Goal: Task Accomplishment & Management: Use online tool/utility

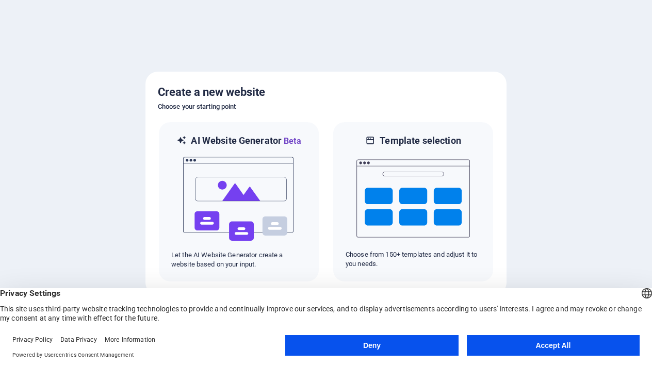
click at [422, 347] on button "Deny" at bounding box center [371, 346] width 173 height 21
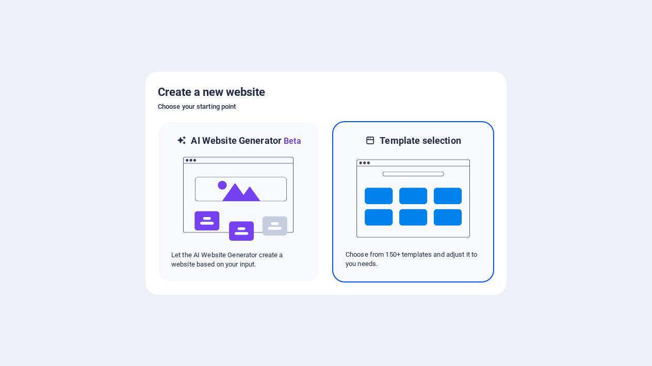
click at [454, 274] on div "Template selection Choose from 150+ templates and adjust it to you needs." at bounding box center [413, 202] width 162 height 162
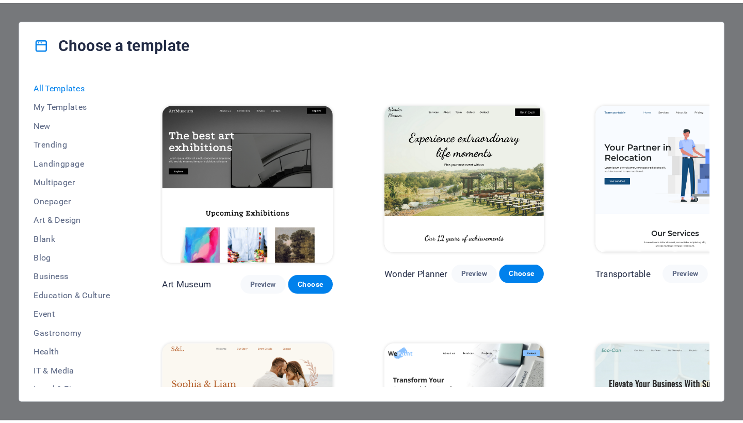
scroll to position [182, 0]
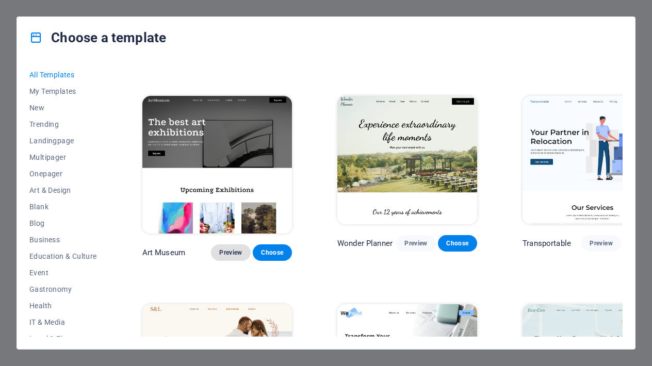
click at [211, 245] on button "Preview" at bounding box center [230, 253] width 39 height 17
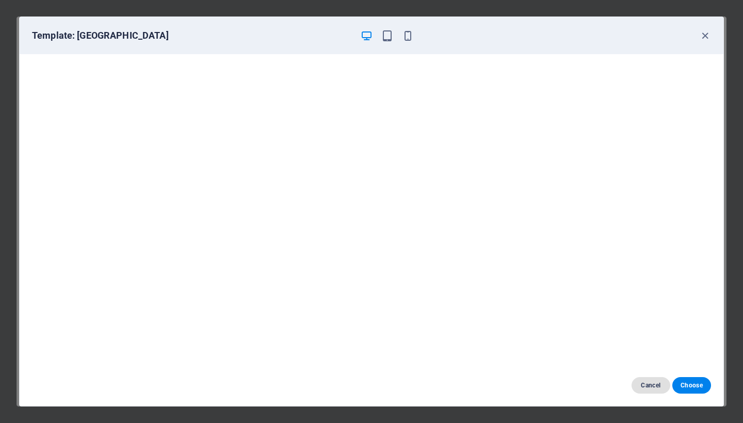
click at [651, 366] on button "Cancel" at bounding box center [651, 385] width 39 height 17
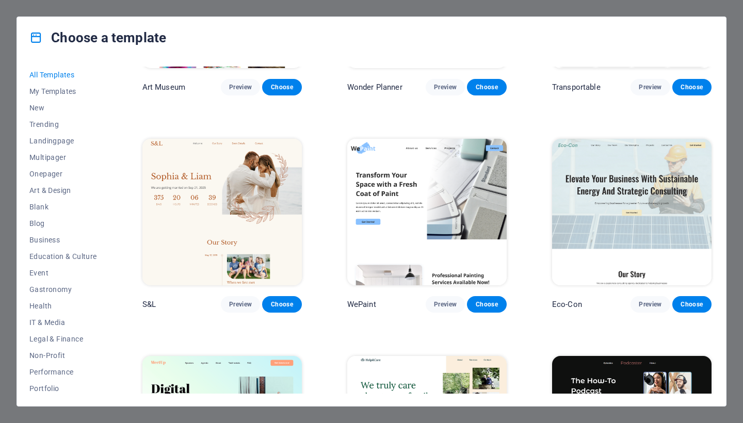
scroll to position [366, 0]
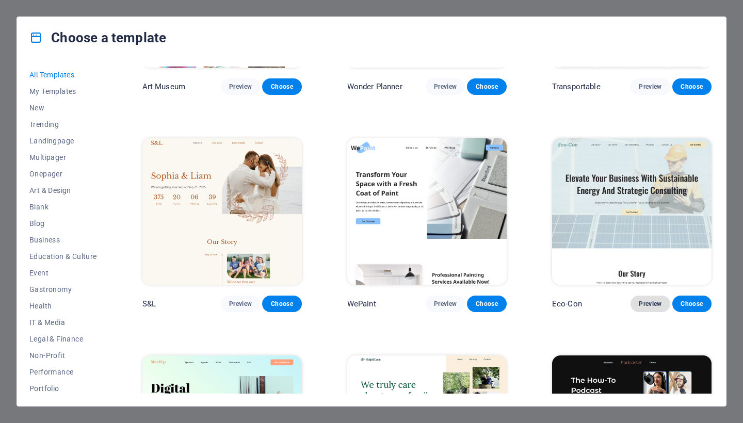
click at [652, 301] on span "Preview" at bounding box center [650, 304] width 23 height 8
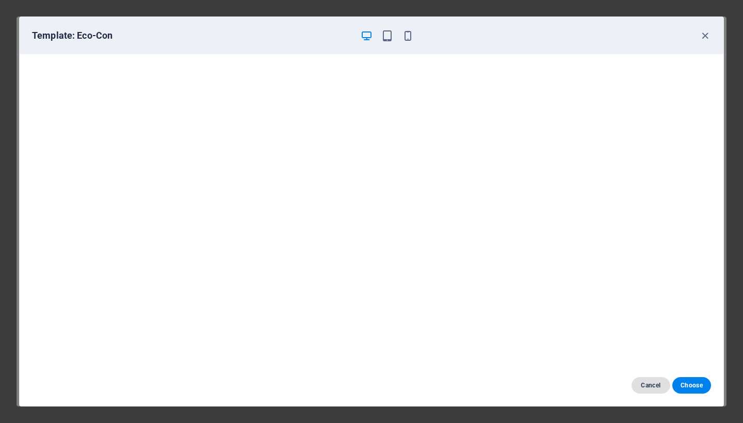
click at [652, 366] on span "Cancel" at bounding box center [651, 385] width 22 height 8
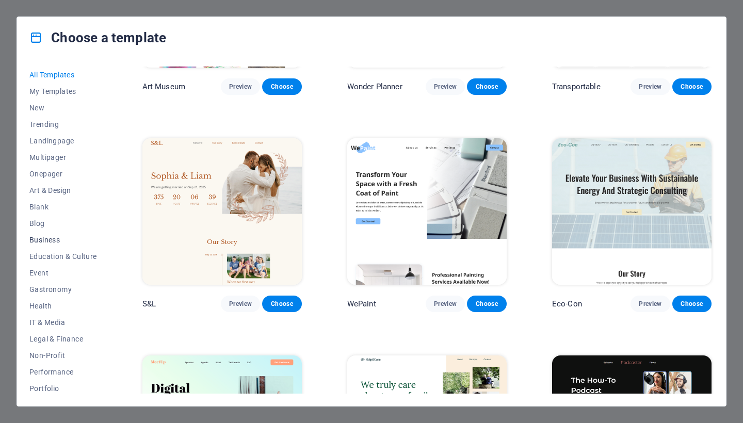
click at [38, 246] on button "Business" at bounding box center [63, 240] width 68 height 17
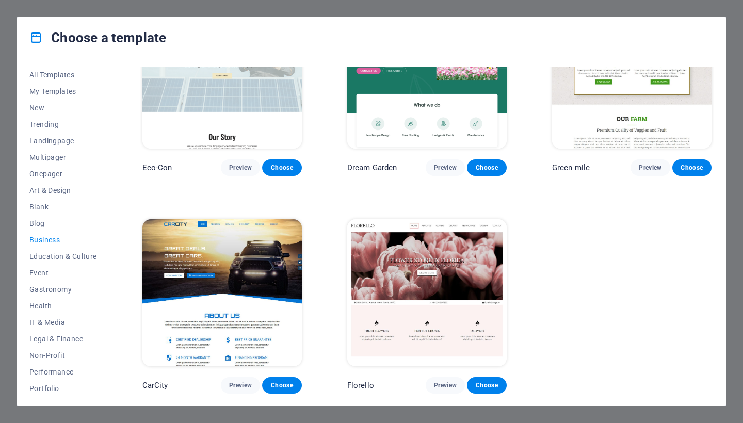
scroll to position [65, 0]
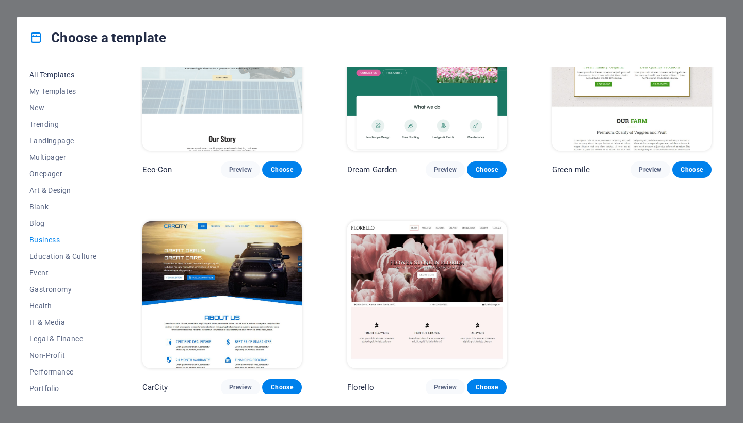
click at [66, 79] on button "All Templates" at bounding box center [63, 75] width 68 height 17
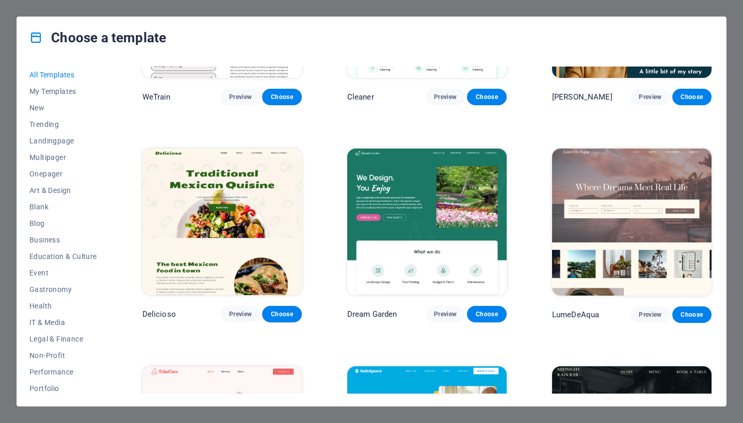
scroll to position [1449, 0]
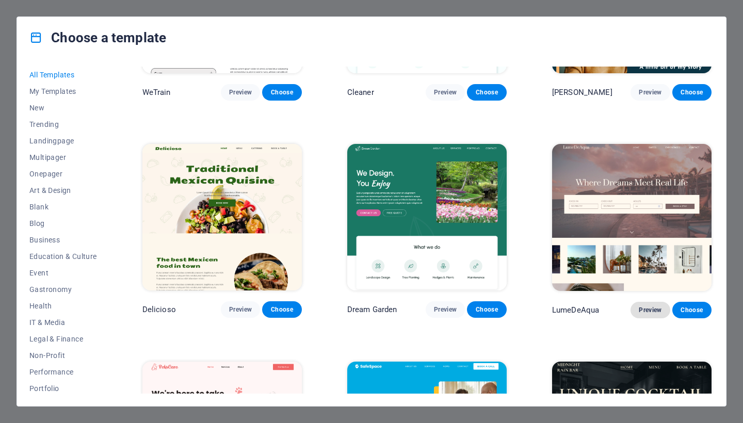
click at [652, 306] on span "Preview" at bounding box center [650, 310] width 23 height 8
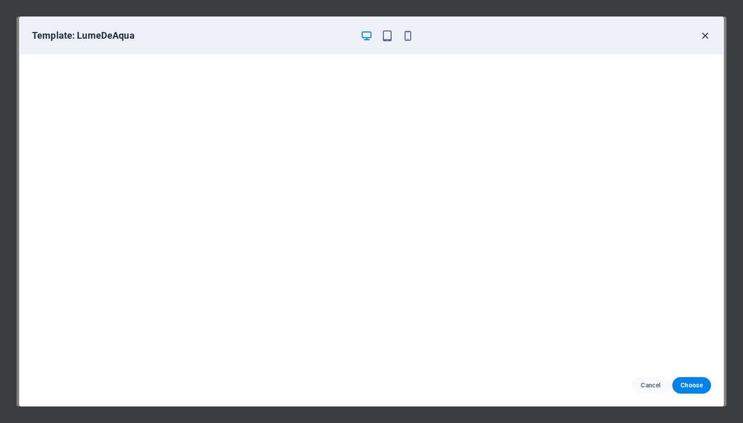
click at [652, 36] on icon "button" at bounding box center [705, 36] width 12 height 12
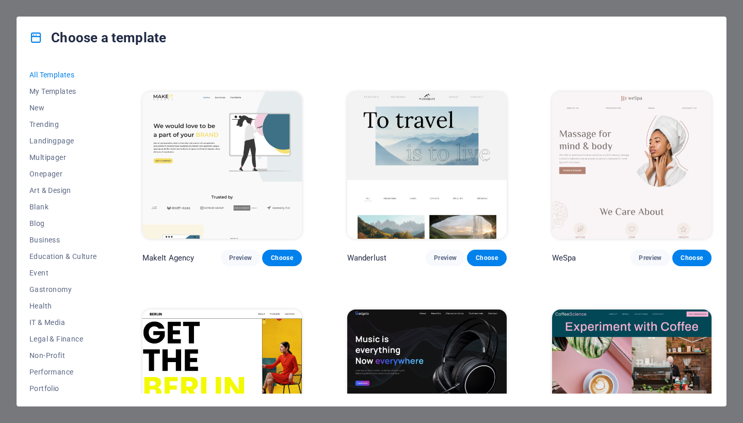
scroll to position [2149, 0]
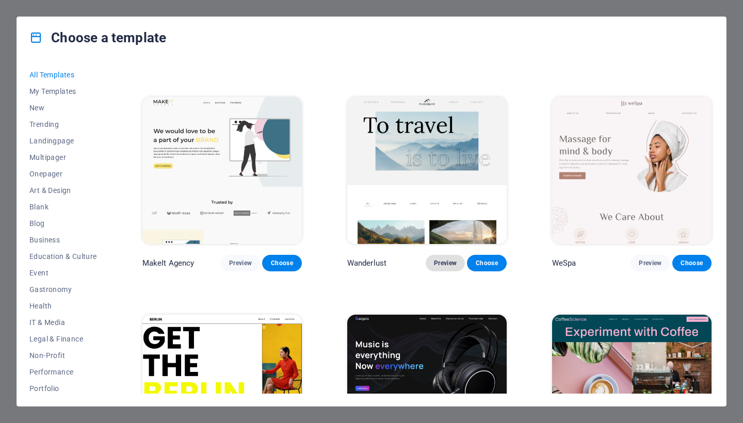
click at [442, 259] on span "Preview" at bounding box center [445, 263] width 23 height 8
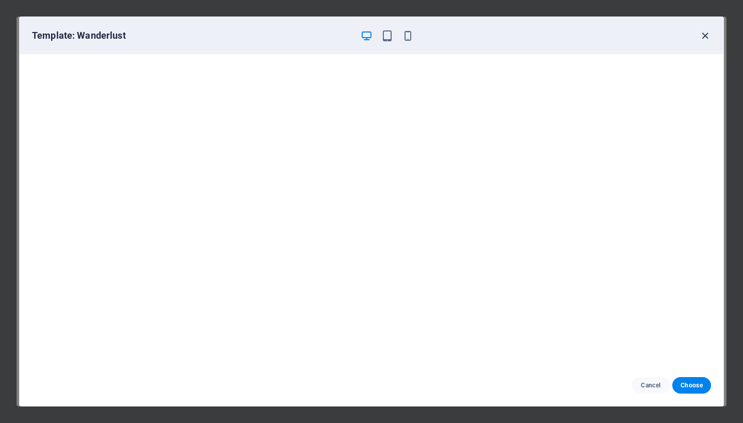
click at [652, 35] on icon "button" at bounding box center [705, 36] width 12 height 12
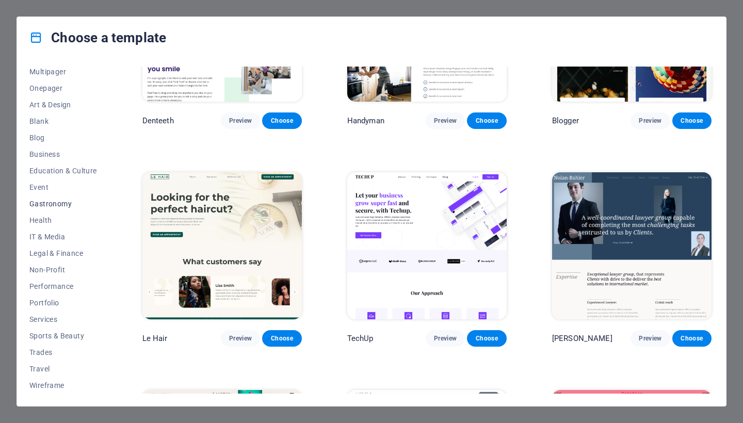
scroll to position [86, 0]
click at [47, 323] on span "Services" at bounding box center [63, 319] width 68 height 8
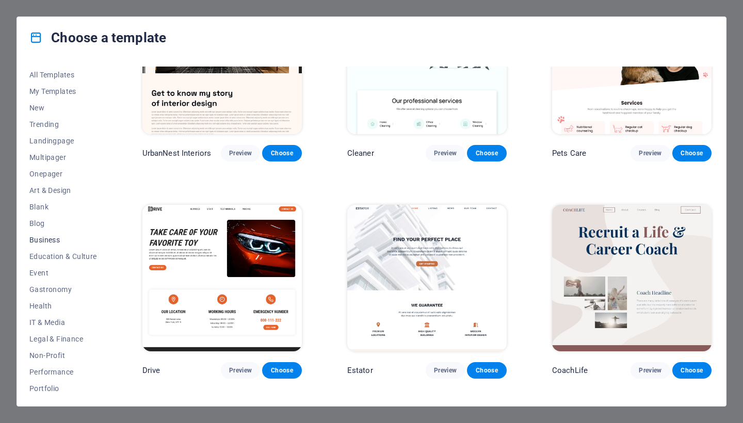
scroll to position [0, 0]
click at [49, 95] on button "My Templates" at bounding box center [63, 91] width 68 height 17
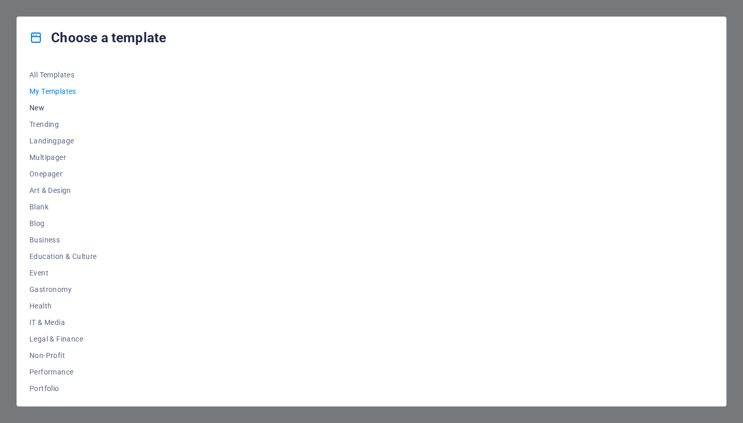
click at [42, 110] on span "New" at bounding box center [63, 108] width 68 height 8
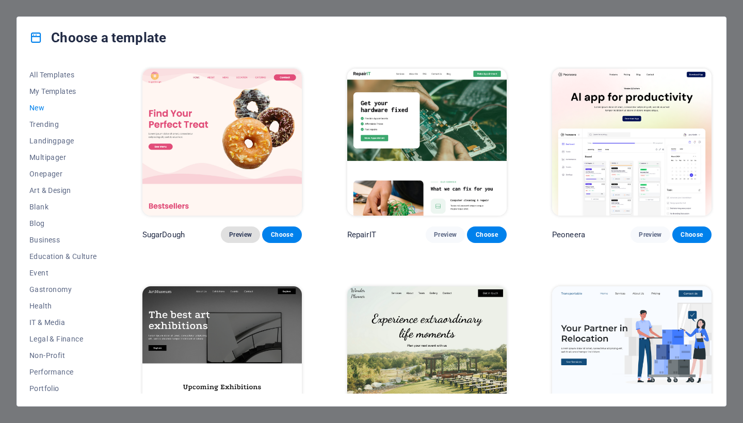
click at [243, 233] on span "Preview" at bounding box center [240, 235] width 23 height 8
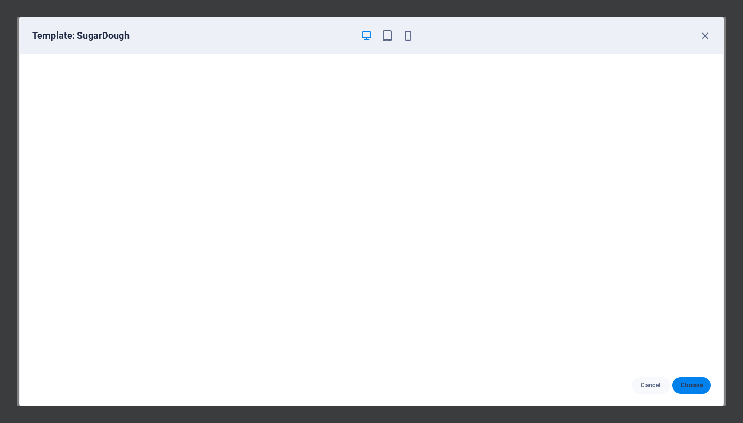
click at [652, 366] on span "Choose" at bounding box center [692, 385] width 22 height 8
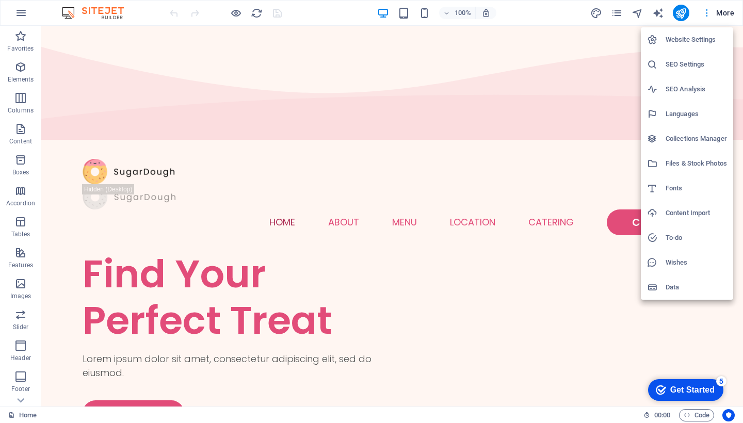
click at [709, 9] on div at bounding box center [371, 211] width 743 height 423
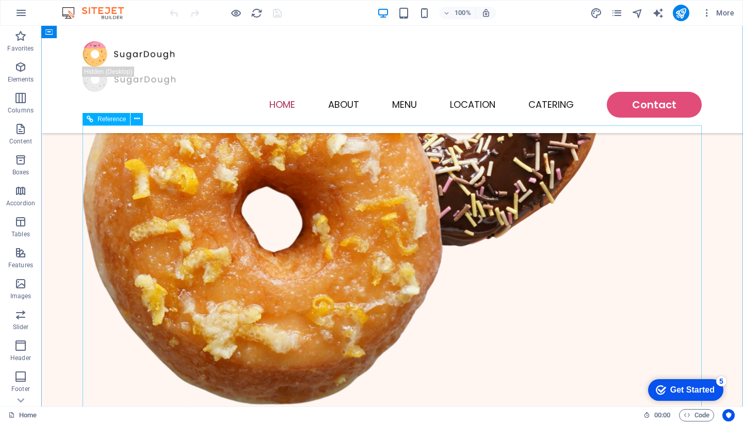
scroll to position [506, 0]
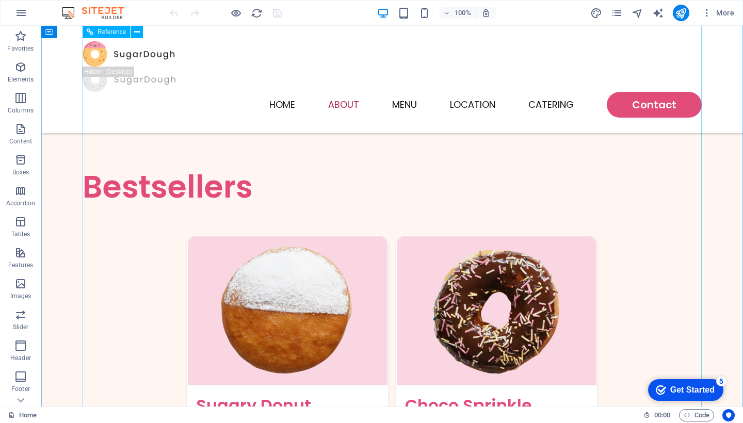
scroll to position [1087, 0]
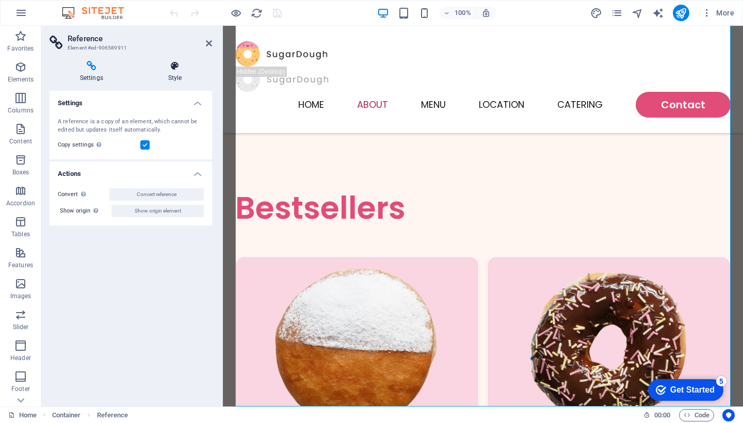
click at [177, 63] on icon at bounding box center [175, 66] width 74 height 10
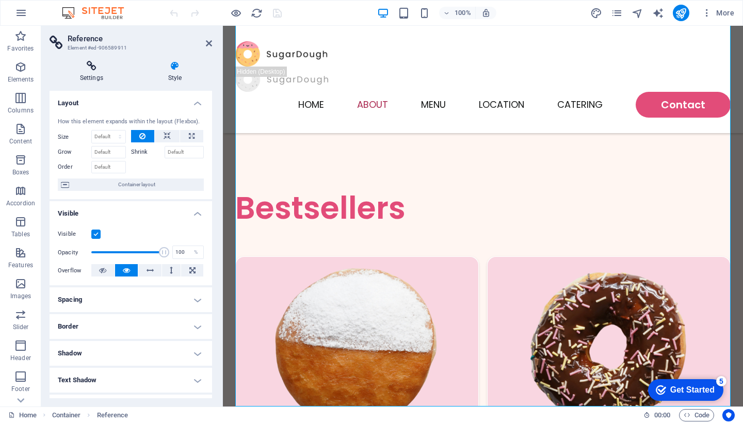
click at [92, 70] on icon at bounding box center [92, 66] width 84 height 10
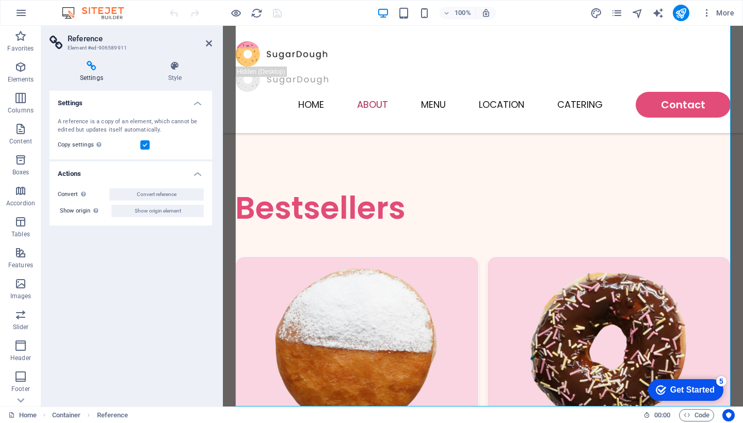
click at [213, 46] on aside "Reference Element #ed-906589911 Settings Style Settings A reference is a copy o…" at bounding box center [132, 216] width 182 height 381
click at [210, 46] on icon at bounding box center [209, 43] width 6 height 8
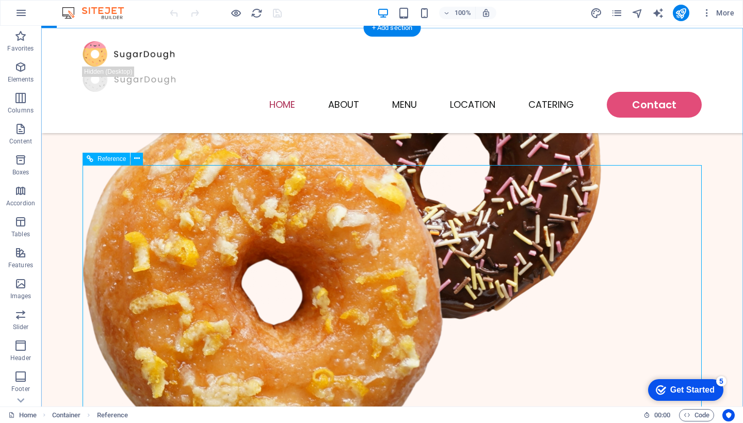
scroll to position [468, 0]
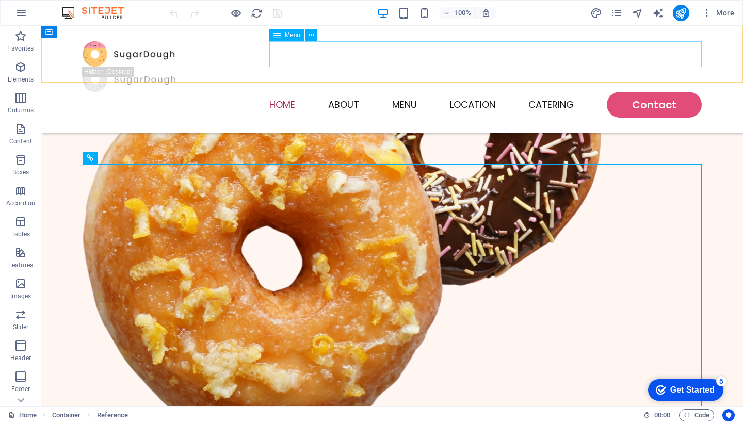
click at [410, 92] on nav "Home About Menu Location Catering Contact" at bounding box center [392, 105] width 619 height 26
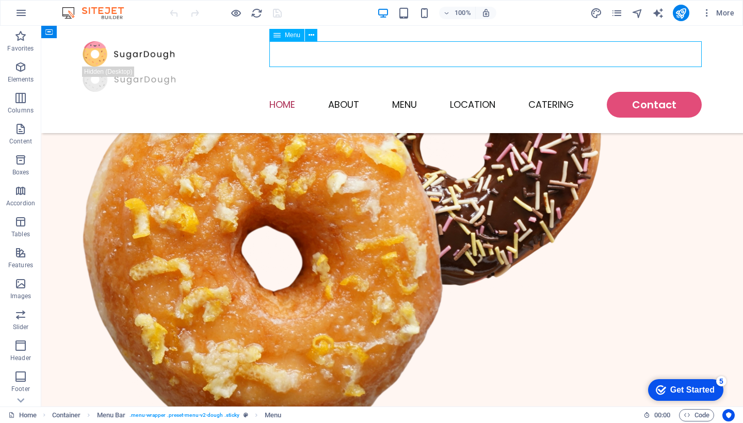
click at [410, 92] on nav "Home About Menu Location Catering Contact" at bounding box center [392, 105] width 619 height 26
select select
select select "1"
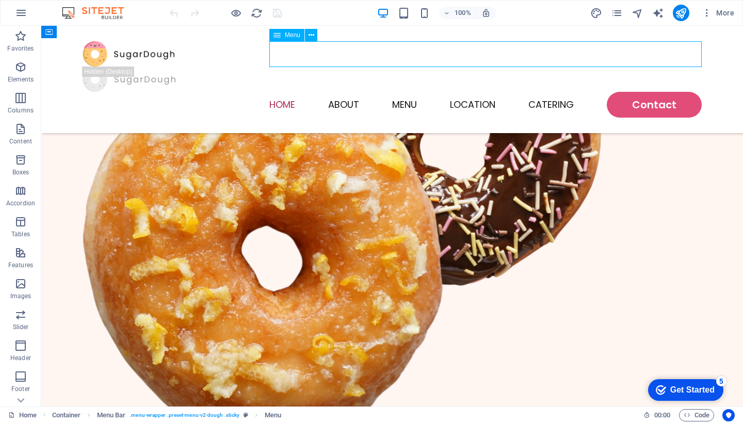
select select
select select "2"
select select
select select "default"
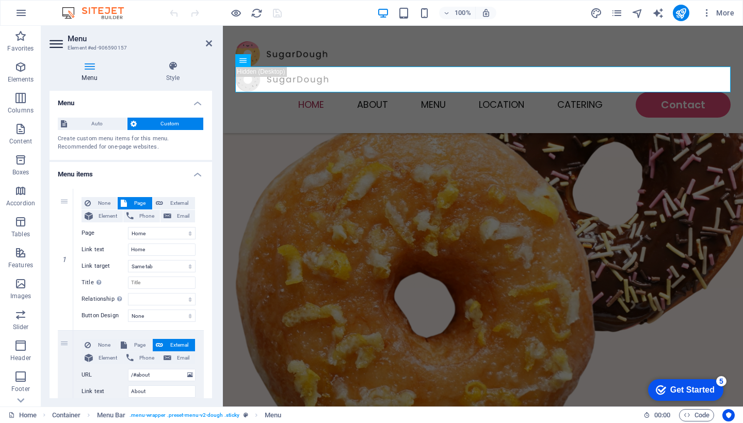
scroll to position [0, 0]
click at [110, 124] on span "Auto" at bounding box center [97, 124] width 54 height 12
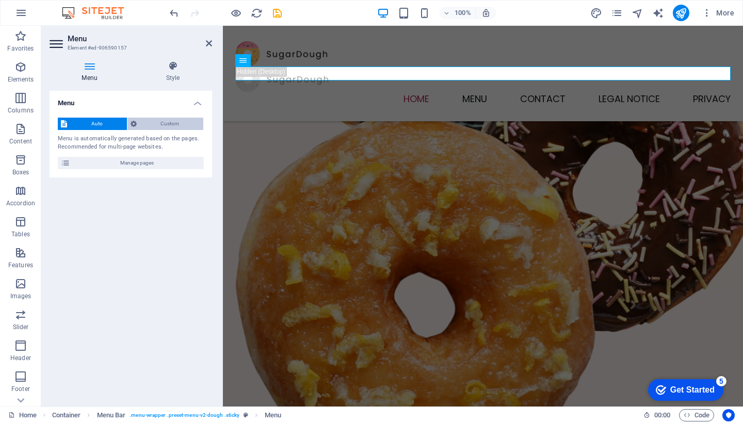
click at [146, 123] on span "Custom" at bounding box center [170, 124] width 61 height 12
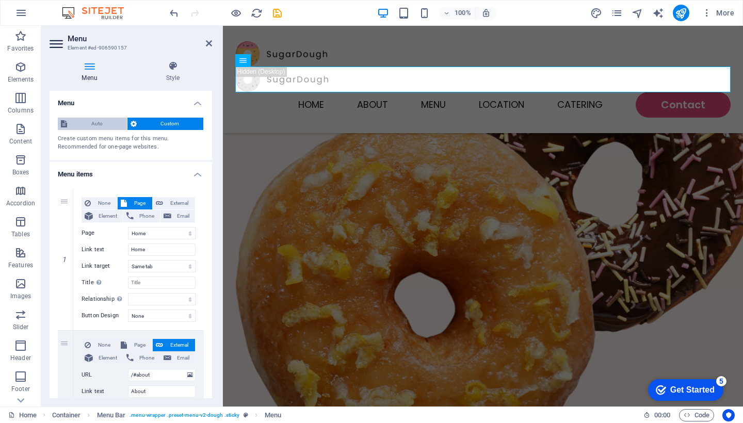
click at [98, 126] on span "Auto" at bounding box center [97, 124] width 54 height 12
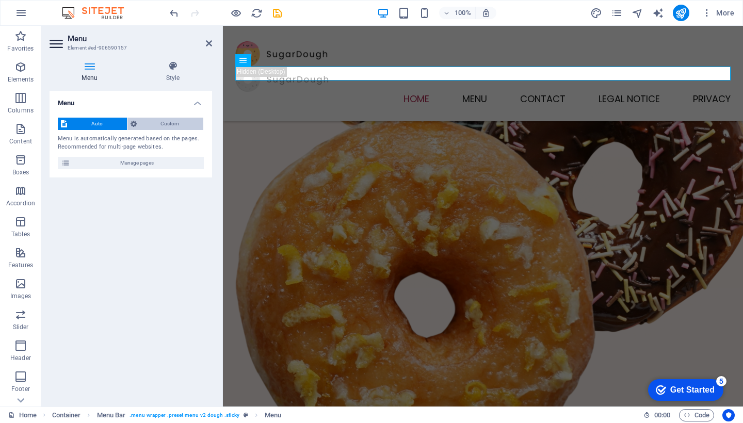
click at [162, 127] on span "Custom" at bounding box center [170, 124] width 61 height 12
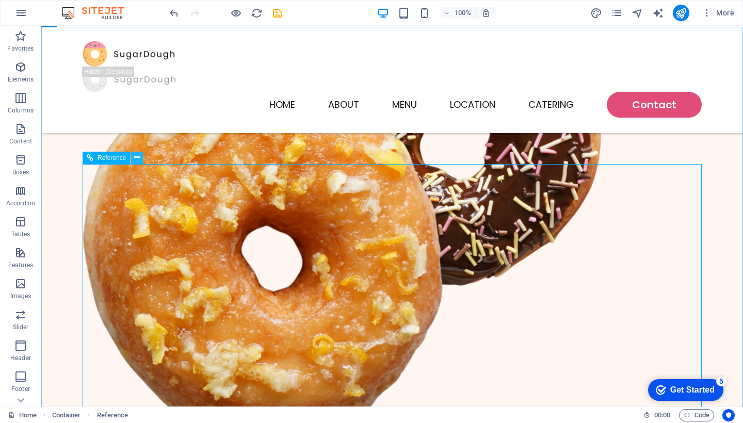
click at [140, 161] on button at bounding box center [137, 158] width 12 height 12
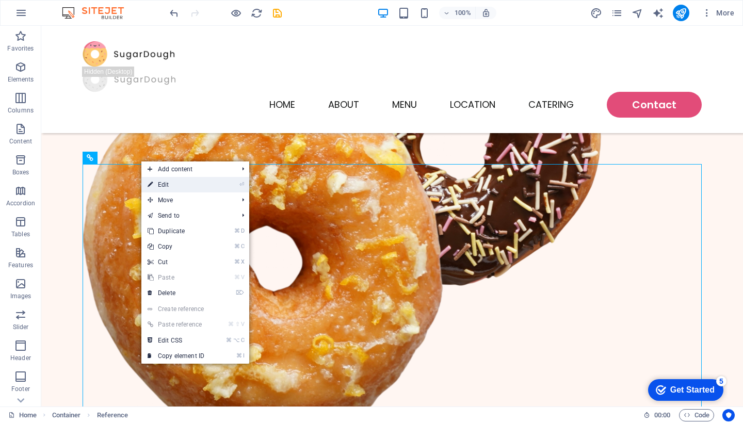
click at [174, 188] on link "⏎ Edit" at bounding box center [175, 184] width 69 height 15
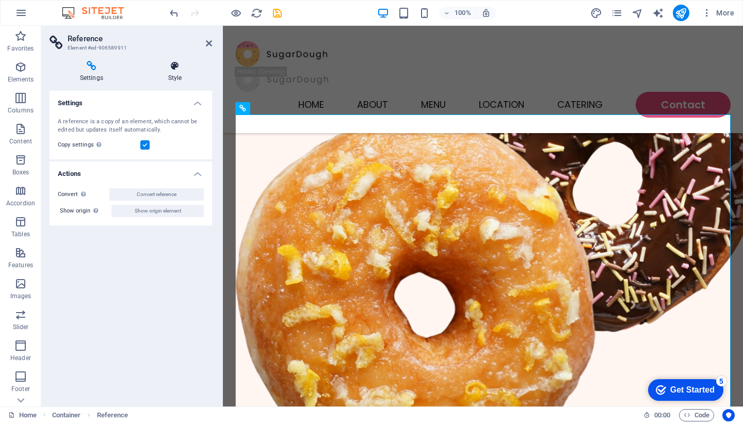
click at [175, 78] on h4 "Style" at bounding box center [175, 72] width 74 height 22
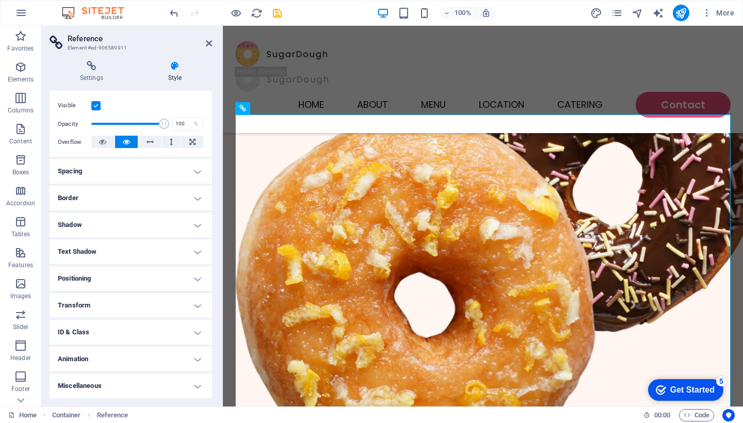
scroll to position [128, 0]
click at [134, 355] on h4 "Animation" at bounding box center [131, 359] width 163 height 25
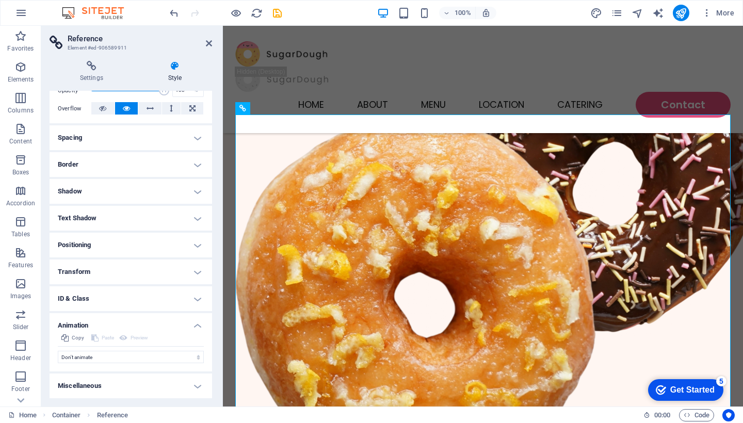
scroll to position [162, 0]
click at [154, 298] on h4 "ID & Class" at bounding box center [131, 299] width 163 height 25
click at [172, 276] on h4 "Transform" at bounding box center [131, 272] width 163 height 25
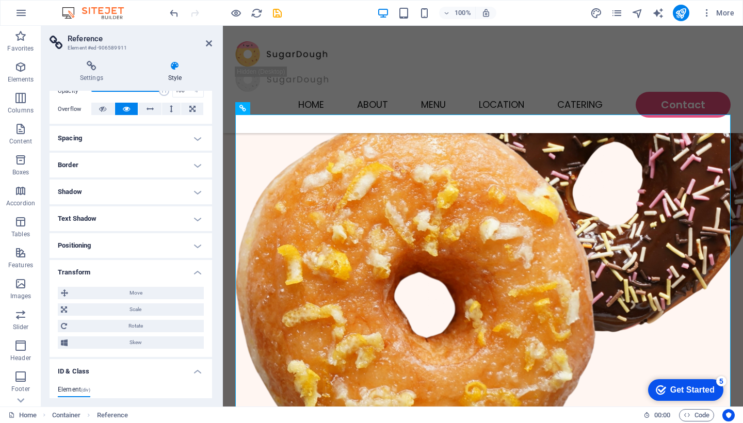
click at [164, 243] on h4 "Positioning" at bounding box center [131, 245] width 163 height 25
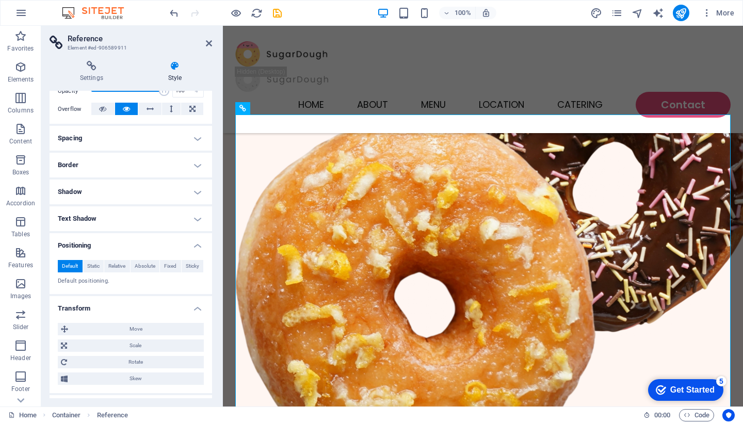
click at [166, 225] on h4 "Text Shadow" at bounding box center [131, 218] width 163 height 25
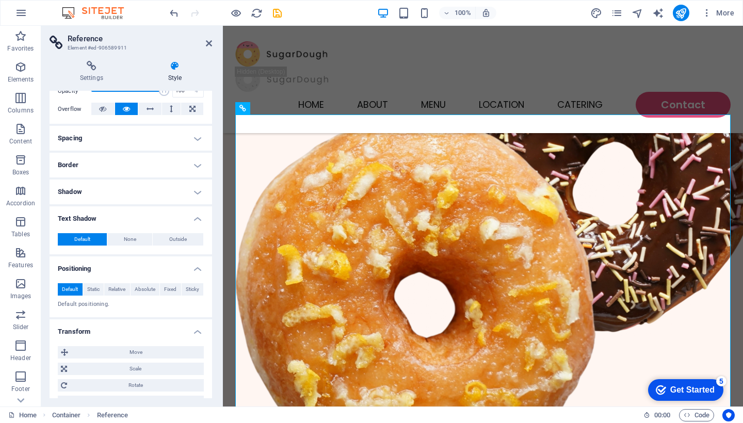
click at [153, 149] on h4 "Spacing" at bounding box center [131, 138] width 163 height 25
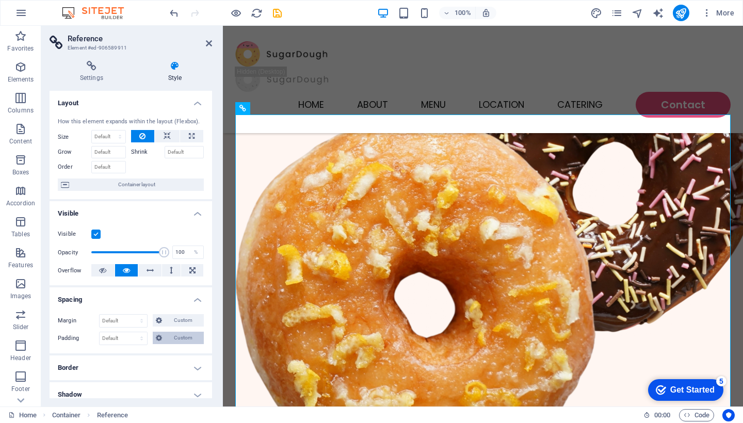
scroll to position [0, 0]
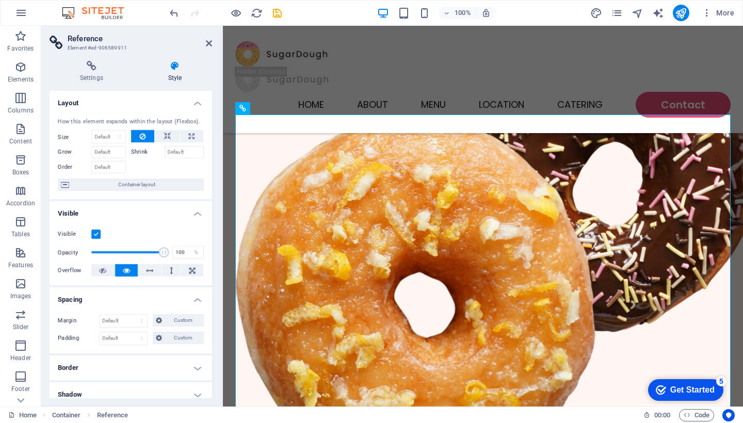
click at [22, 139] on p "Content" at bounding box center [20, 141] width 23 height 8
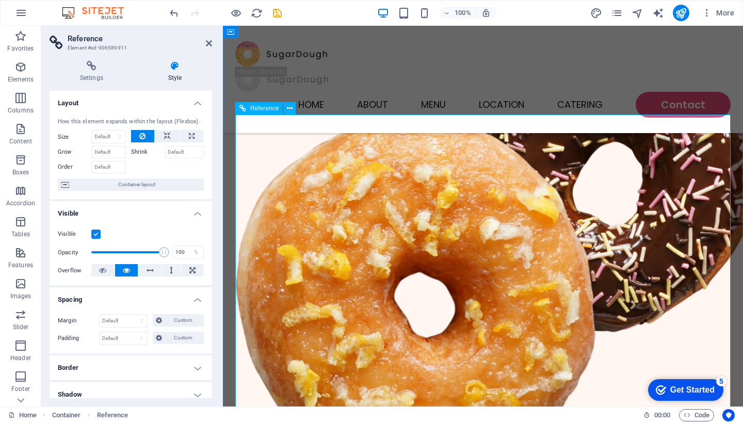
click at [21, 49] on p "Favorites" at bounding box center [20, 48] width 26 height 8
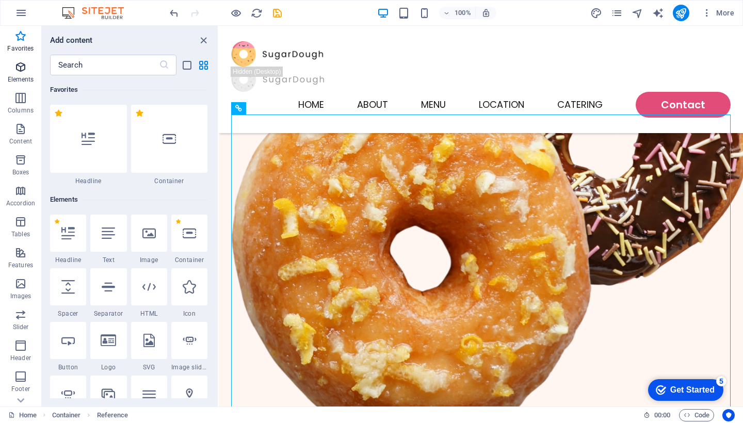
click at [21, 67] on icon "button" at bounding box center [20, 67] width 12 height 12
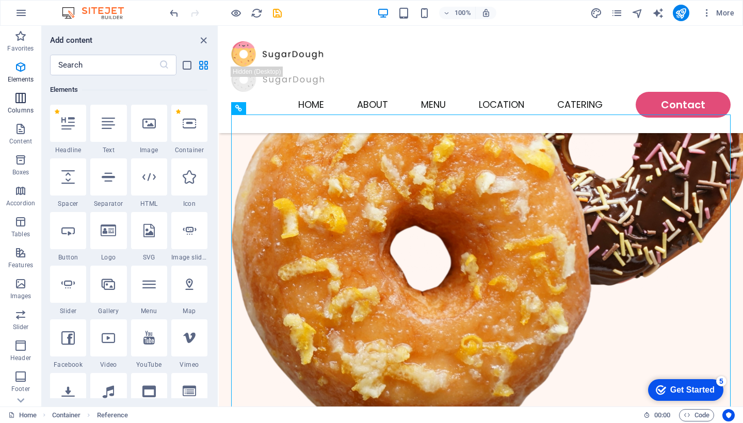
click at [23, 101] on icon "button" at bounding box center [20, 98] width 12 height 12
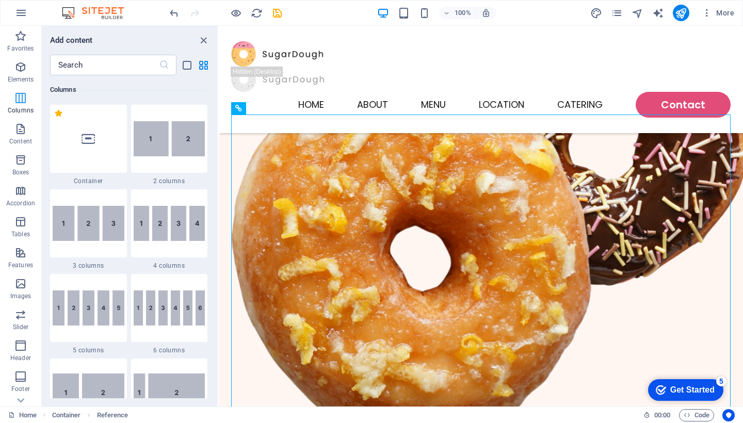
scroll to position [511, 0]
click at [23, 139] on p "Content" at bounding box center [20, 141] width 23 height 8
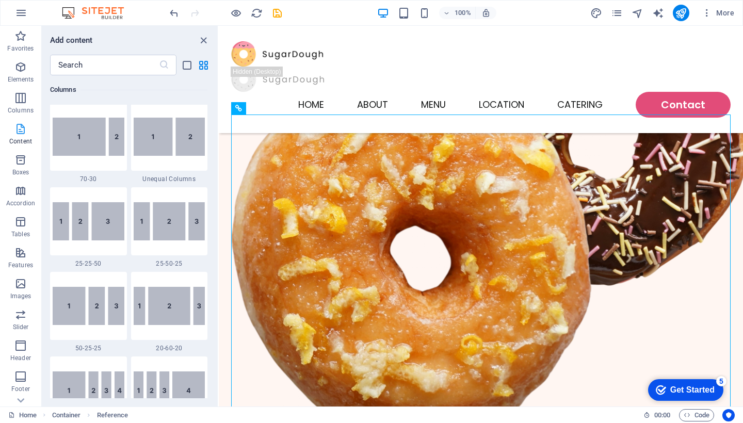
scroll to position [1806, 0]
